Goal: Task Accomplishment & Management: Use online tool/utility

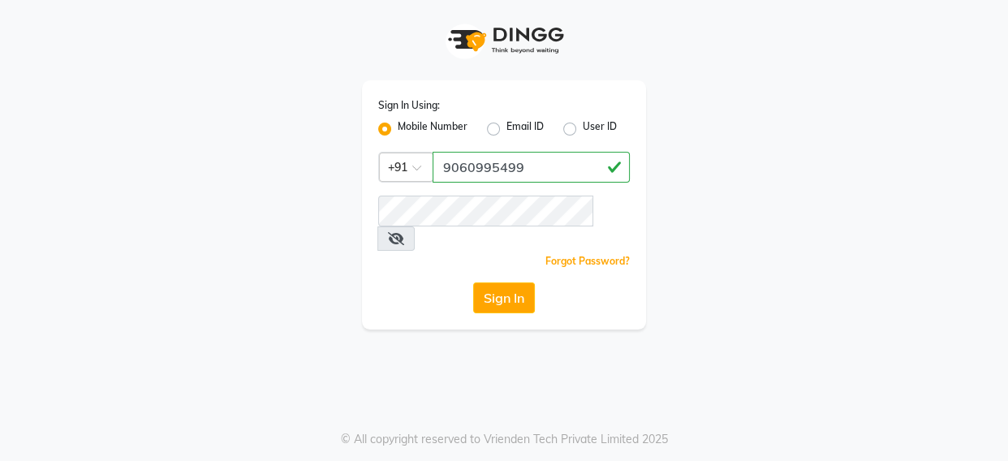
type input "9060995499"
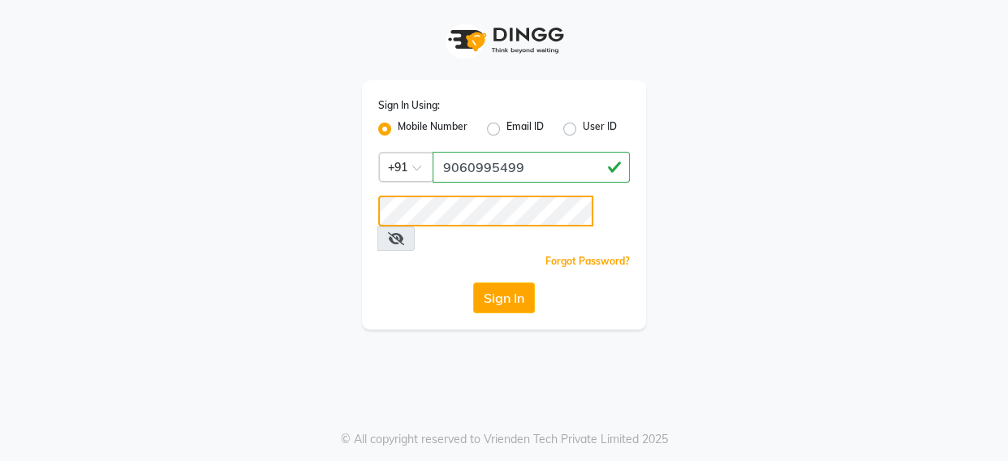
click at [473, 283] on button "Sign In" at bounding box center [504, 298] width 62 height 31
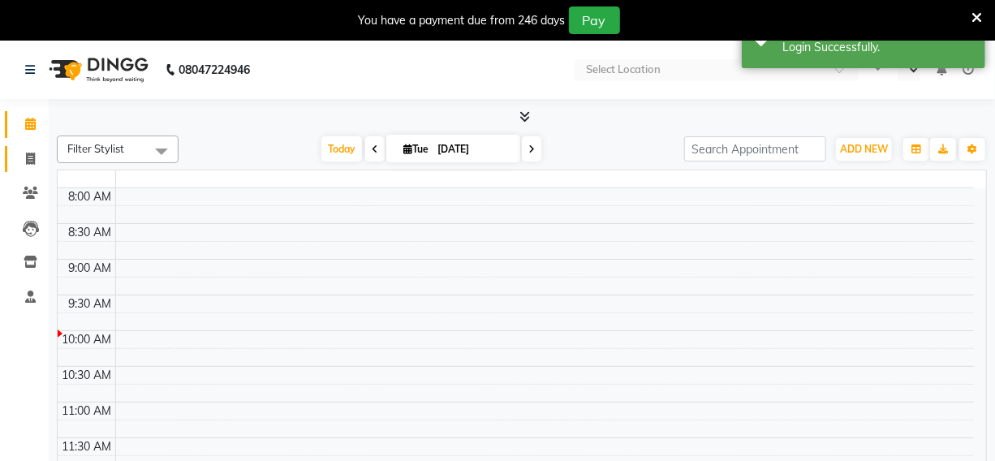
click at [22, 162] on span at bounding box center [30, 159] width 28 height 19
click at [28, 160] on icon at bounding box center [30, 159] width 9 height 12
click at [32, 163] on icon at bounding box center [30, 159] width 9 height 12
select select "en"
select select "service"
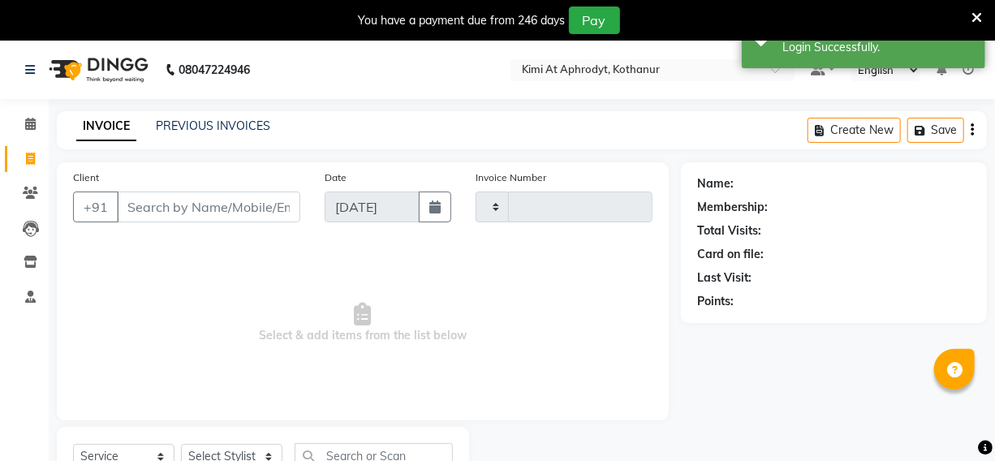
scroll to position [67, 0]
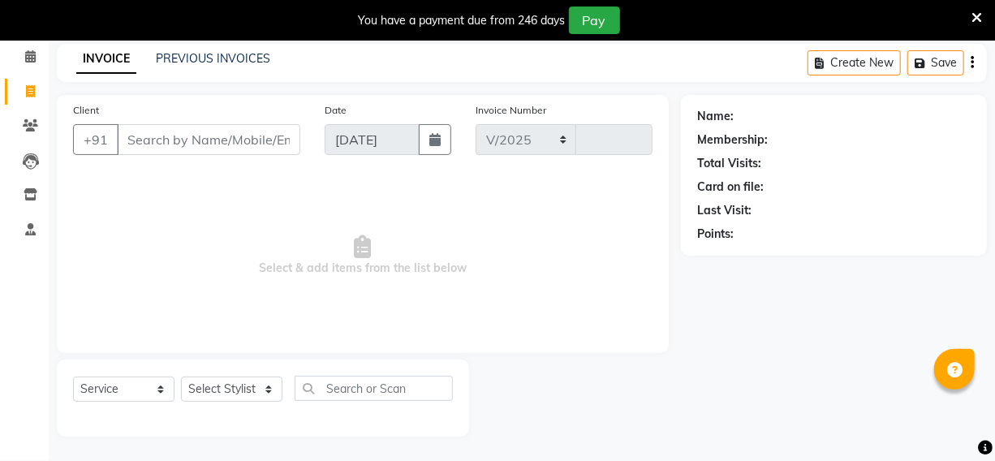
select select "7401"
type input "2389"
